Goal: Information Seeking & Learning: Learn about a topic

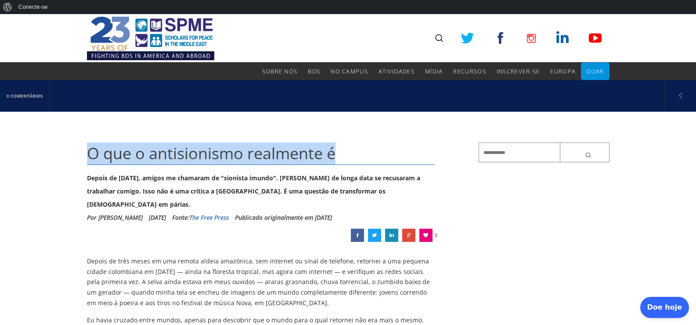
drag, startPoint x: 87, startPoint y: 153, endPoint x: 358, endPoint y: 153, distance: 271.0
click at [358, 153] on h1 "O que o antisionismo realmente é" at bounding box center [261, 153] width 348 height 22
copy font "O que o antisionismo realmente é"
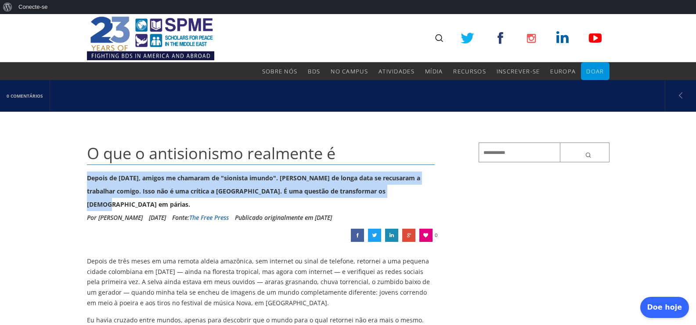
drag, startPoint x: 84, startPoint y: 179, endPoint x: 402, endPoint y: 193, distance: 318.4
copy font "Depois de [DATE], amigos me chamaram de "sionista imundo". [PERSON_NAME] de lon…"
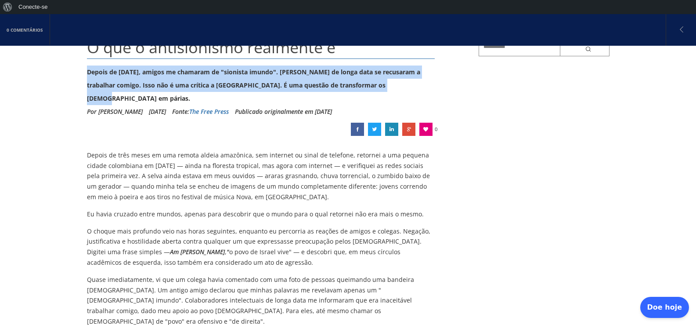
scroll to position [105, 0]
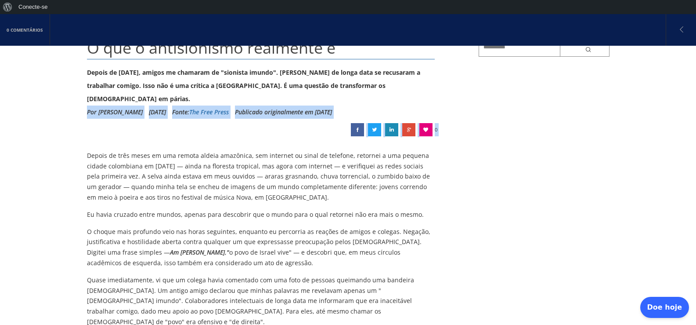
drag, startPoint x: 79, startPoint y: 102, endPoint x: 88, endPoint y: 100, distance: 9.4
copy div "Por [PERSON_NAME] [DATE] Fonte: The Free Press Publicado originalmente em [DATE…"
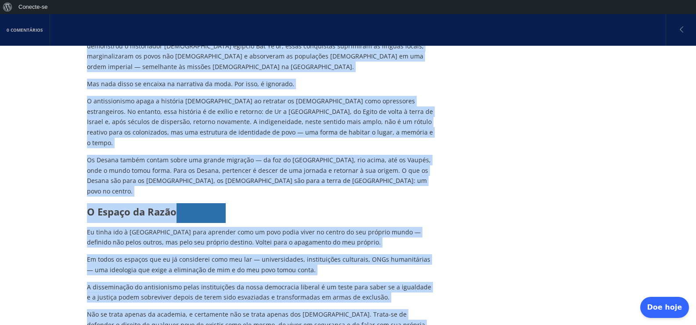
scroll to position [2621, 0]
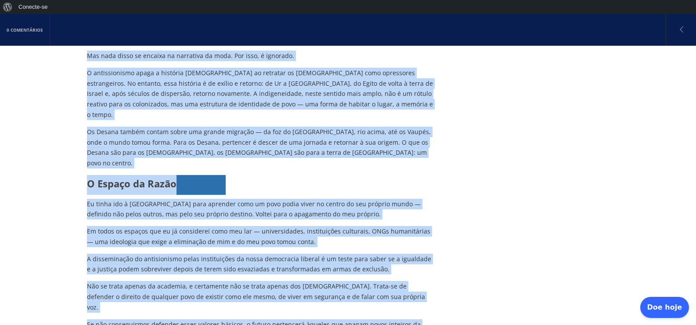
drag, startPoint x: 86, startPoint y: 144, endPoint x: 421, endPoint y: 115, distance: 336.0
copy div "Loremi do sita conse ad eli seddoe tempor incididun, utl etdolore ma aliqu en a…"
